Goal: Information Seeking & Learning: Learn about a topic

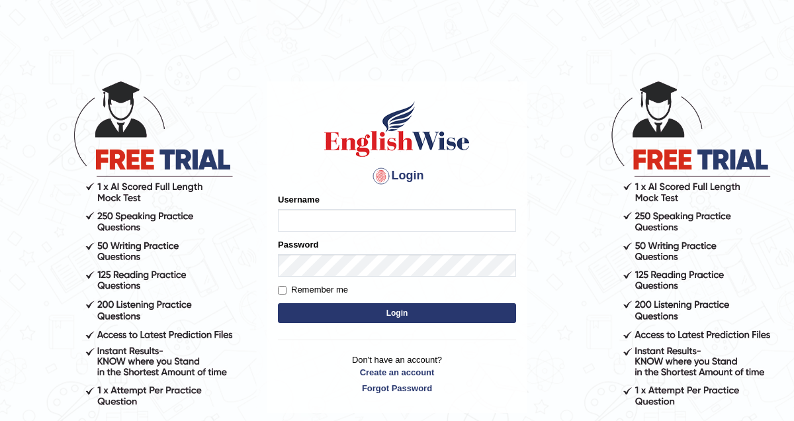
type input "pem2025"
click at [320, 321] on button "Login" at bounding box center [397, 313] width 238 height 20
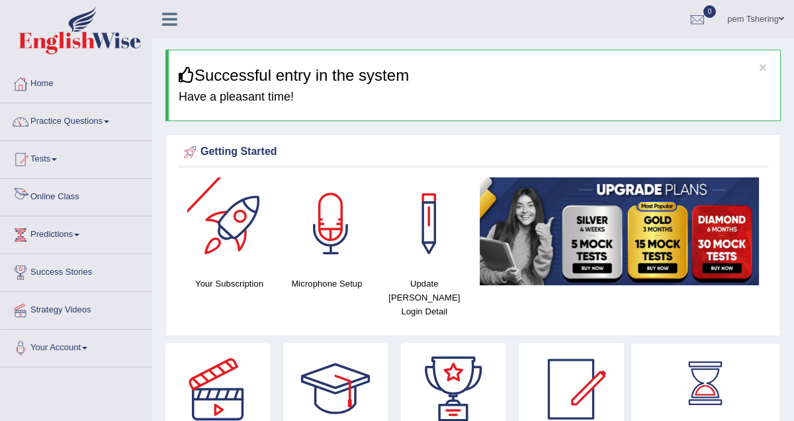
click at [58, 194] on link "Online Class" at bounding box center [76, 195] width 151 height 33
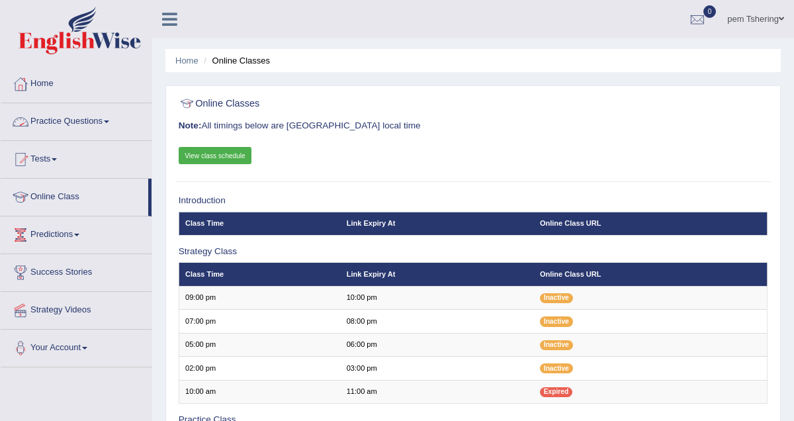
click at [112, 119] on link "Practice Questions" at bounding box center [76, 119] width 151 height 33
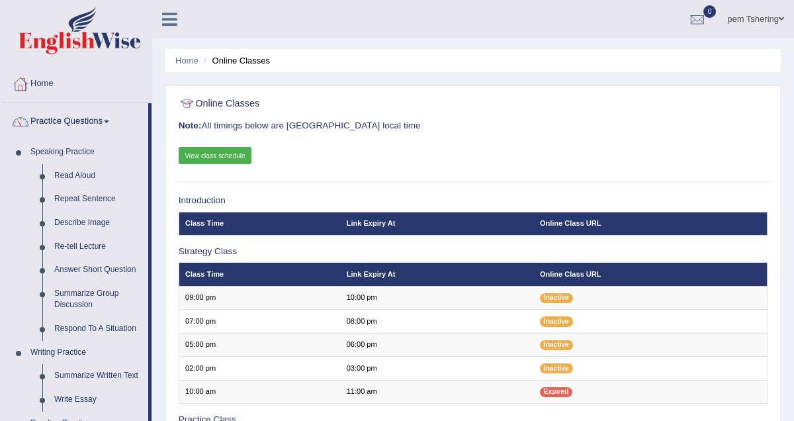
click at [51, 88] on link "Home" at bounding box center [76, 81] width 151 height 33
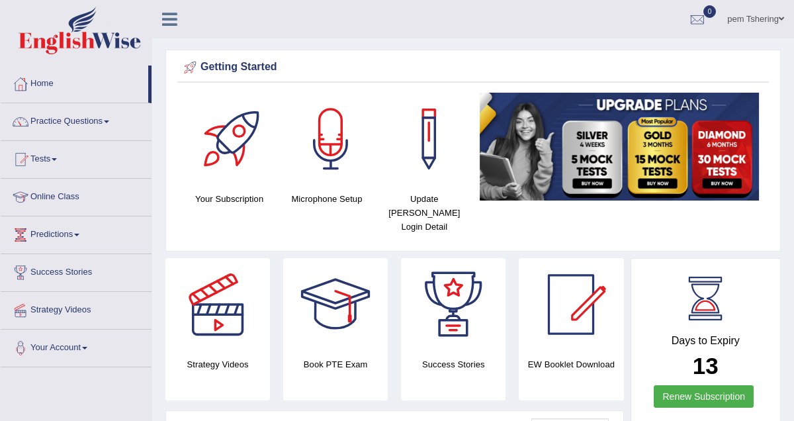
click at [71, 200] on link "Online Class" at bounding box center [76, 195] width 151 height 33
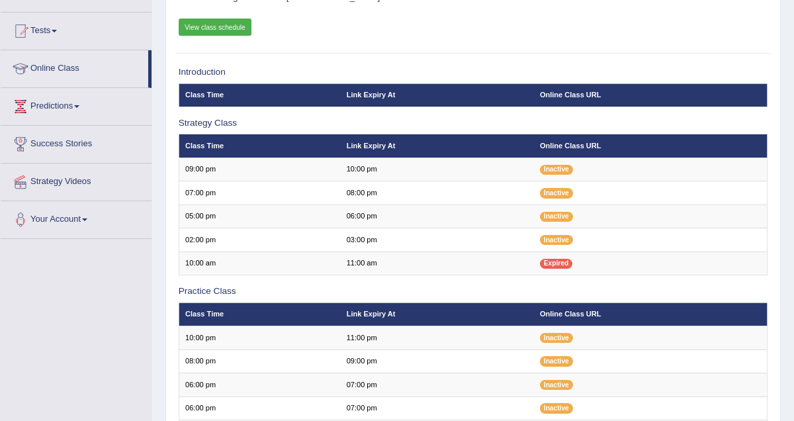
scroll to position [127, 0]
